Goal: Task Accomplishment & Management: Use online tool/utility

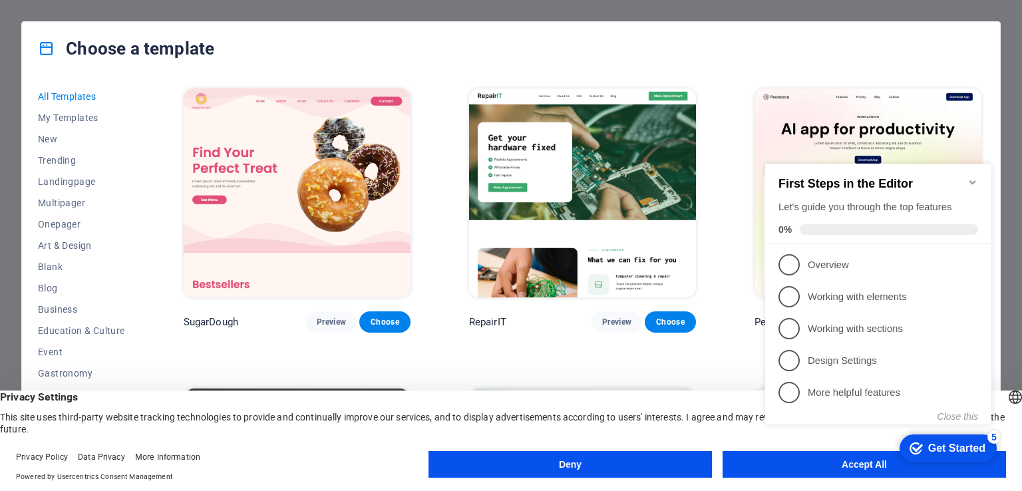
click at [769, 454] on div "checkmark Get Started 5 First Steps in the Editor Let's guide you through the t…" at bounding box center [881, 306] width 242 height 324
click at [766, 472] on button "Accept All" at bounding box center [863, 464] width 283 height 27
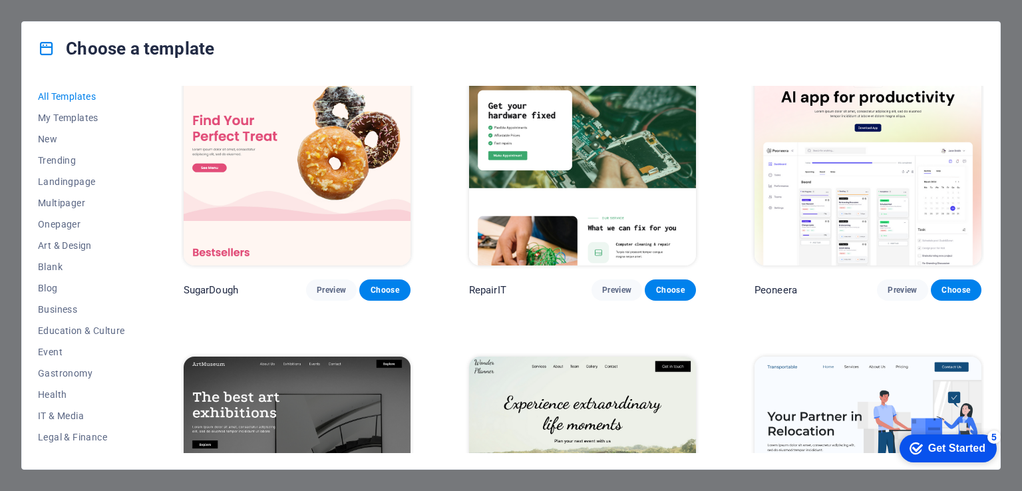
scroll to position [133, 0]
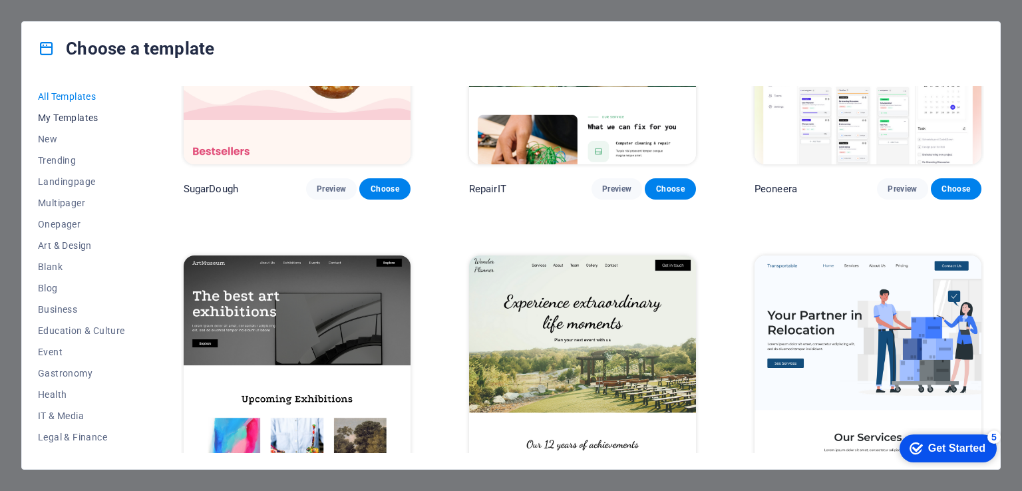
click at [79, 116] on span "My Templates" at bounding box center [81, 117] width 87 height 11
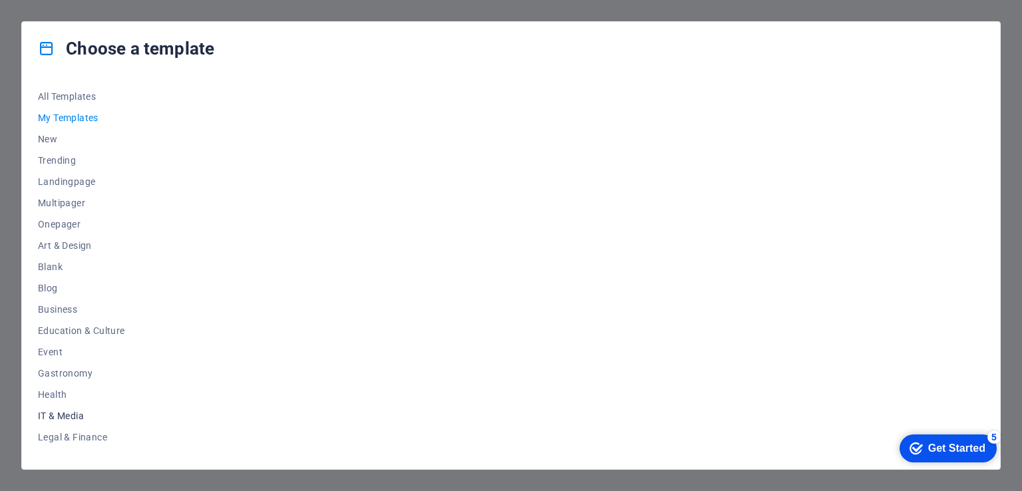
click at [69, 414] on span "IT & Media" at bounding box center [81, 415] width 87 height 11
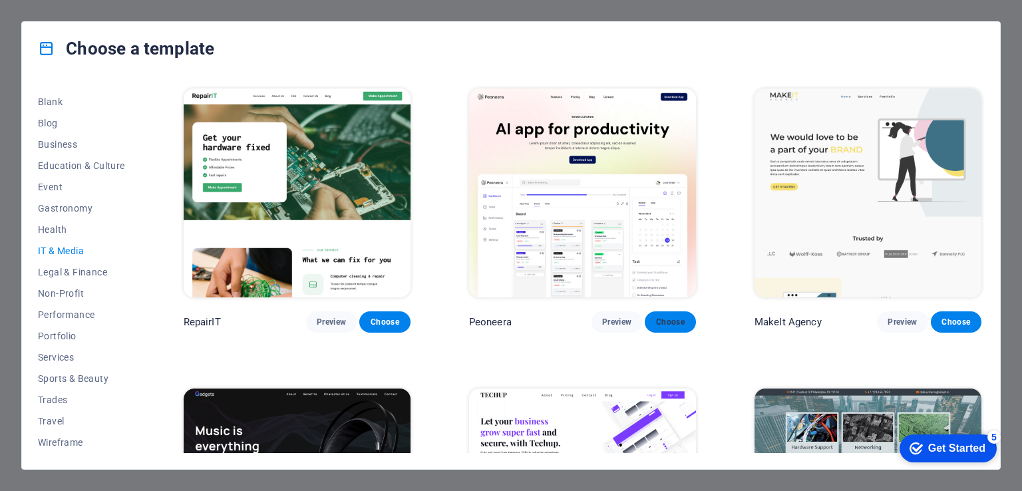
click at [662, 317] on span "Choose" at bounding box center [669, 322] width 29 height 11
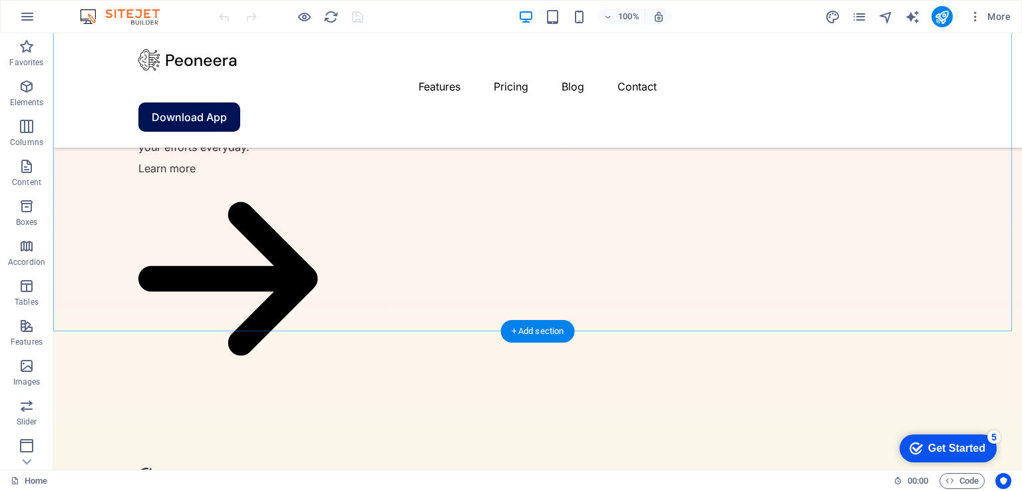
scroll to position [3029, 0]
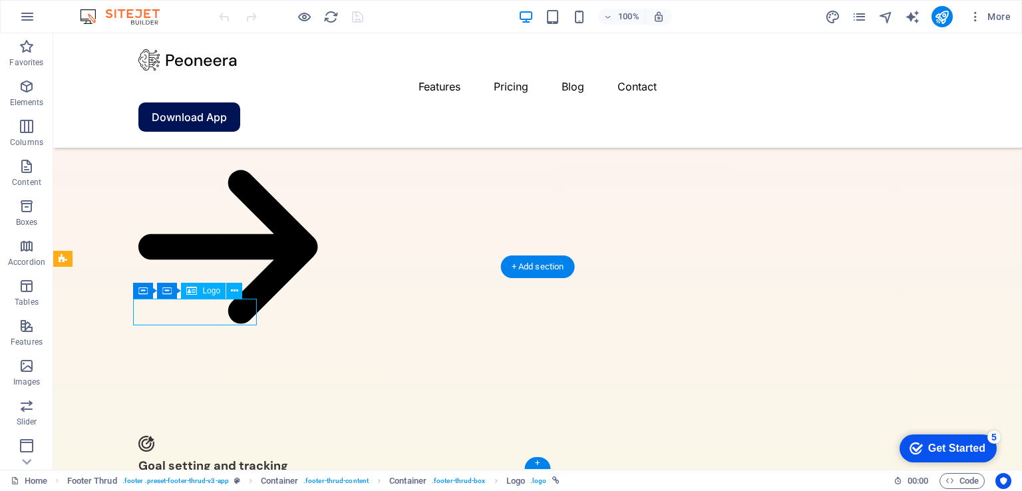
select select "px"
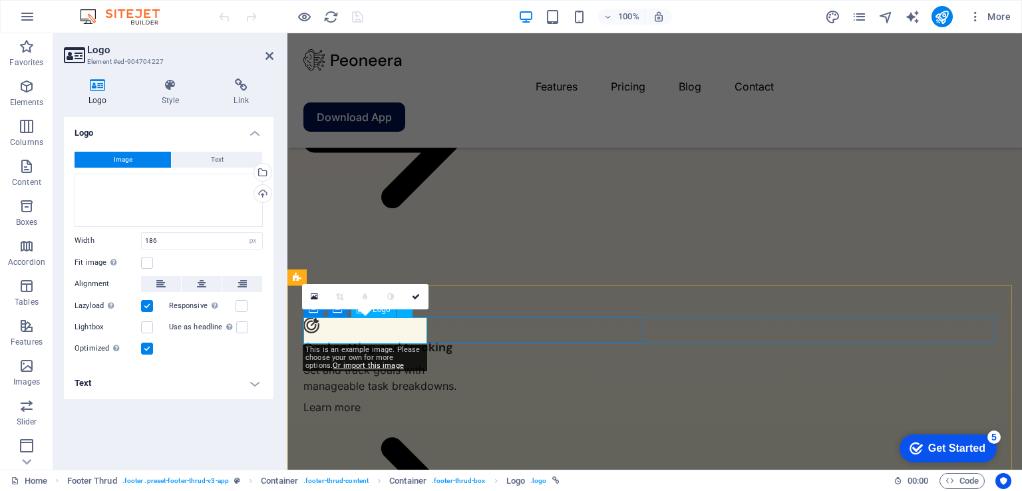
scroll to position [3241, 0]
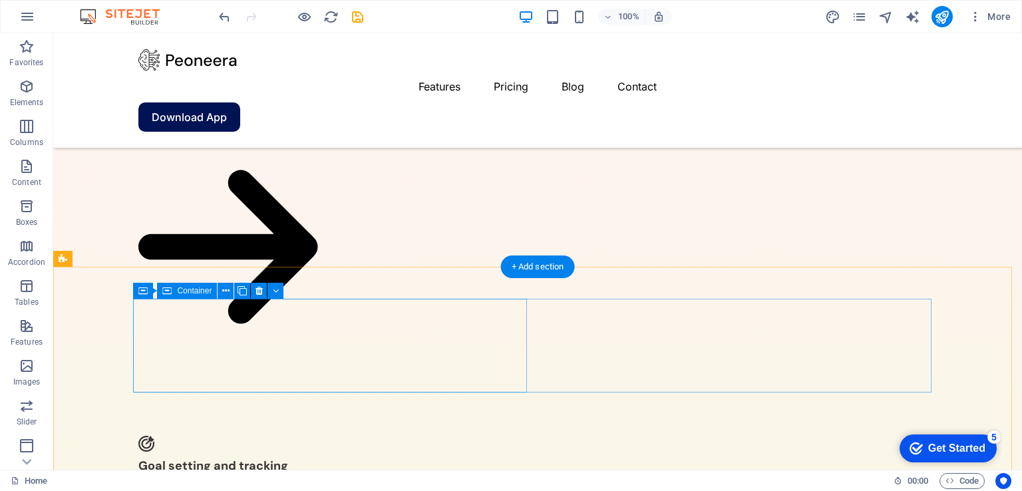
drag, startPoint x: 339, startPoint y: 308, endPoint x: 337, endPoint y: 315, distance: 6.8
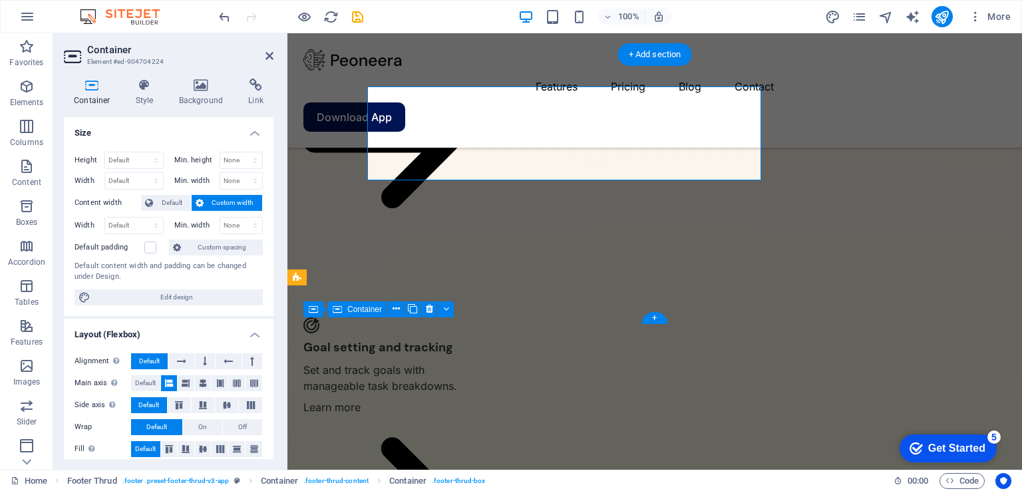
scroll to position [3241, 0]
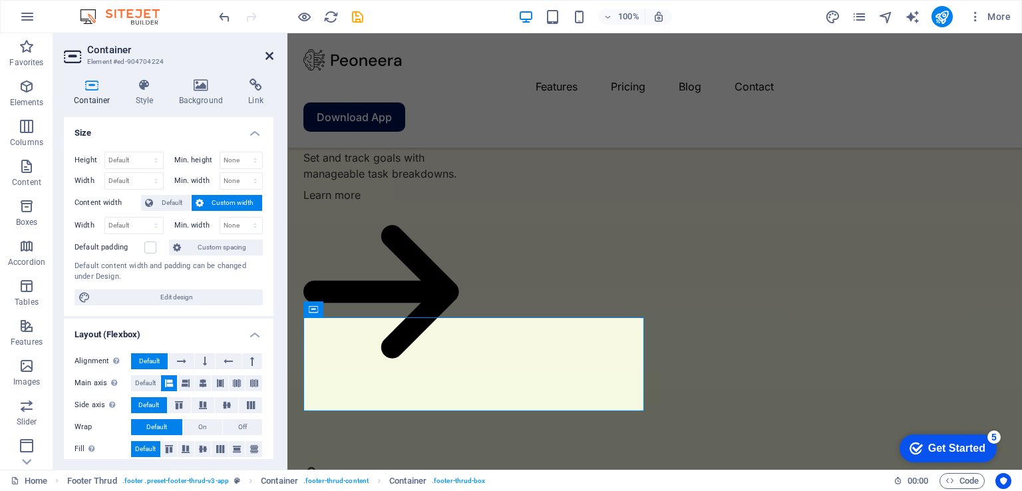
click at [268, 51] on icon at bounding box center [269, 56] width 8 height 11
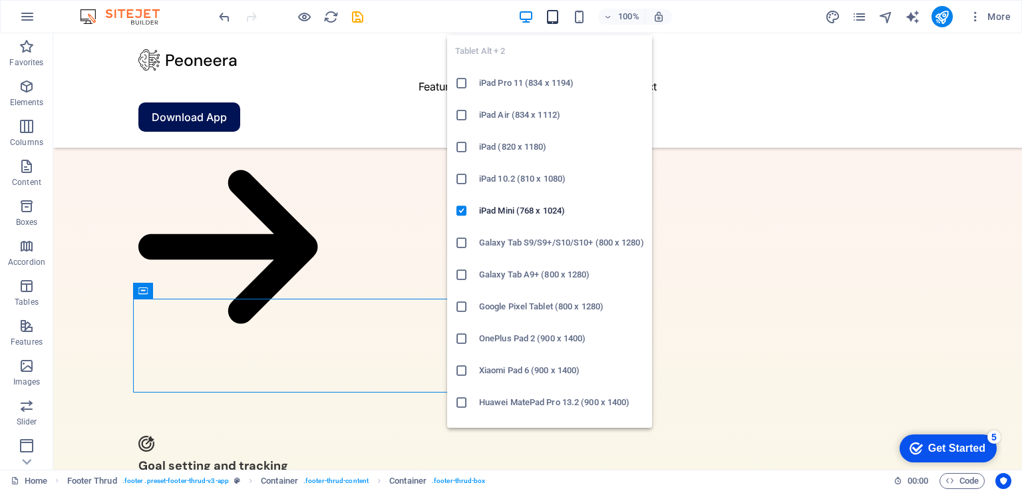
click at [552, 19] on icon "button" at bounding box center [552, 16] width 15 height 15
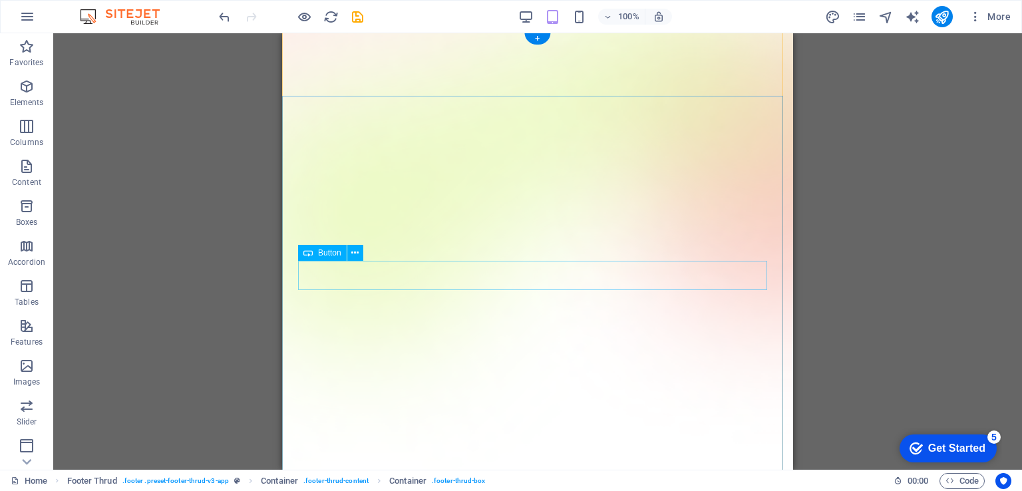
scroll to position [0, 0]
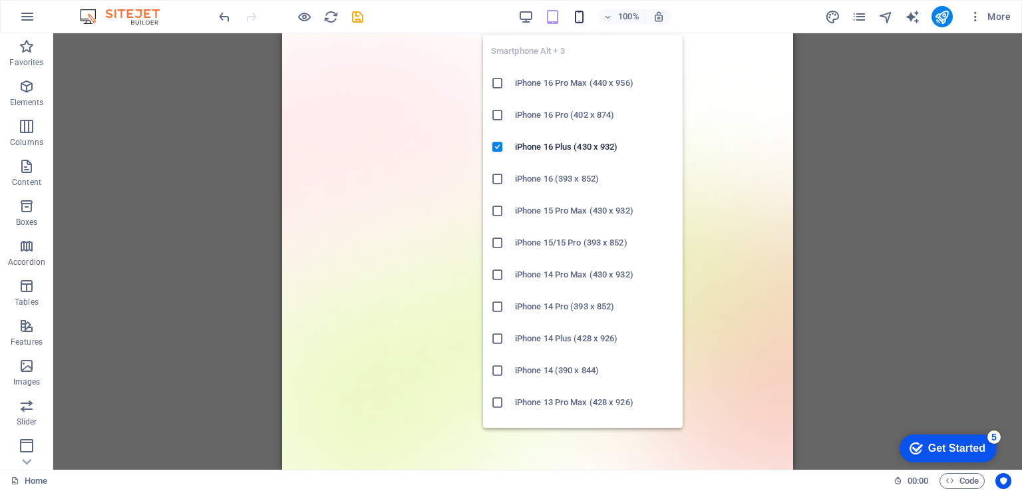
click at [580, 12] on icon "button" at bounding box center [578, 16] width 15 height 15
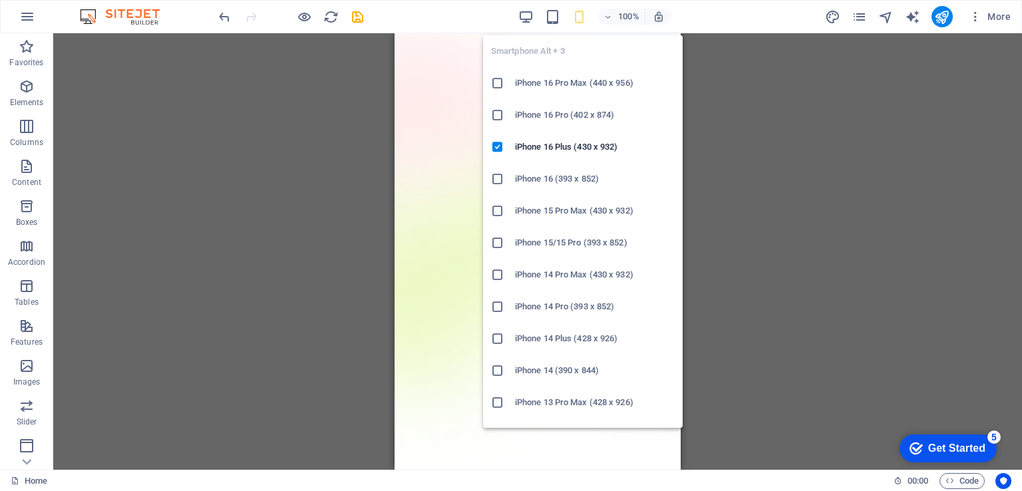
click at [577, 84] on h6 "iPhone 16 Pro Max (440 x 956)" at bounding box center [595, 83] width 160 height 16
